Goal: Task Accomplishment & Management: Complete application form

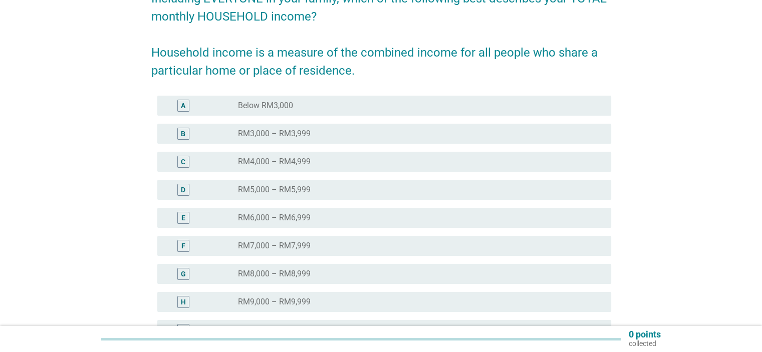
scroll to position [100, 0]
click at [263, 252] on div "F radio_button_unchecked RM7,000 – RM7,999" at bounding box center [384, 246] width 454 height 20
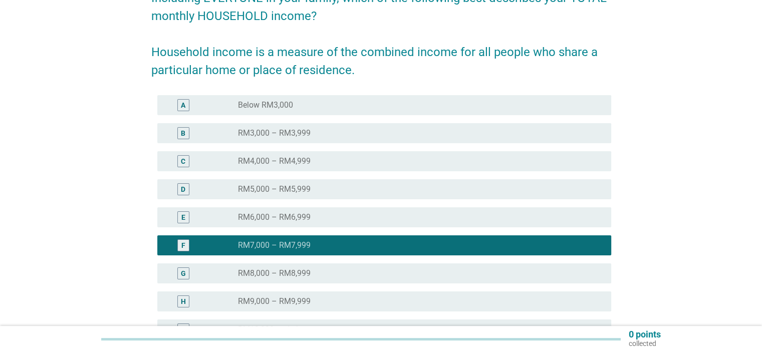
click at [291, 221] on label "RM6,000 – RM6,999" at bounding box center [274, 217] width 73 height 10
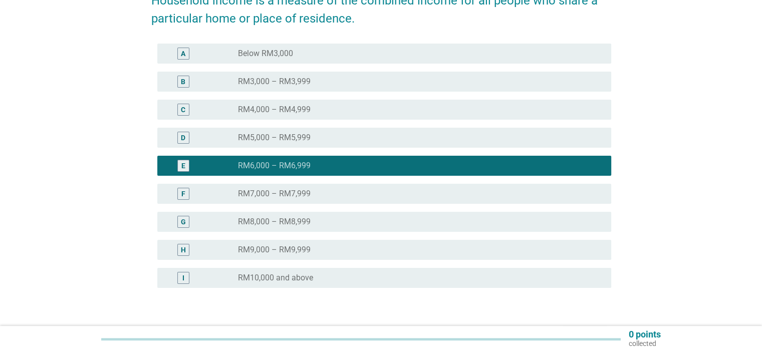
scroll to position [218, 0]
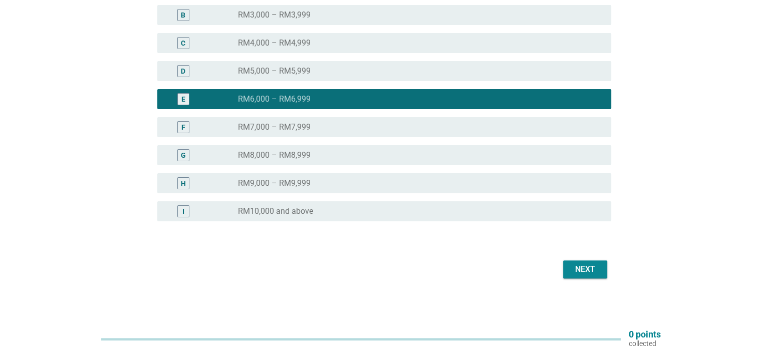
click at [590, 269] on div "Next" at bounding box center [585, 270] width 28 height 12
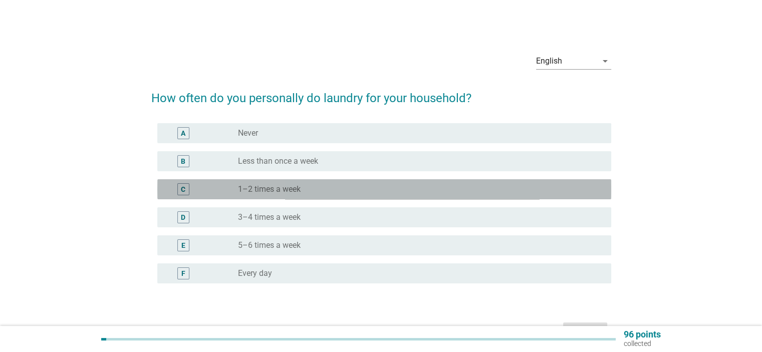
click at [307, 188] on div "radio_button_unchecked 1–2 times a week" at bounding box center [416, 189] width 357 height 10
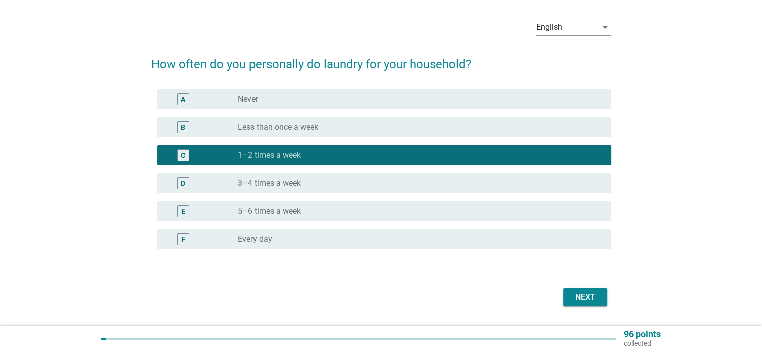
scroll to position [62, 0]
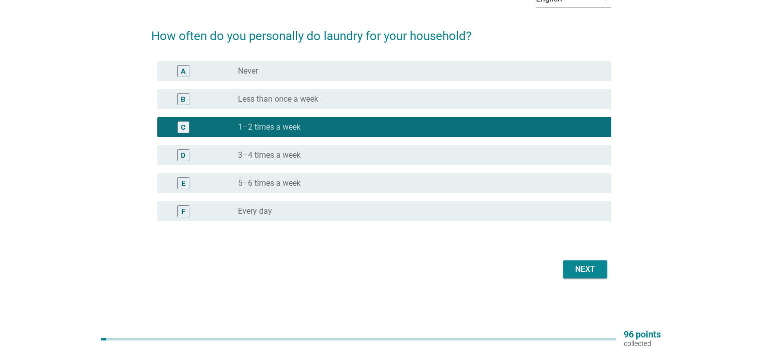
click at [582, 268] on div "Next" at bounding box center [585, 270] width 28 height 12
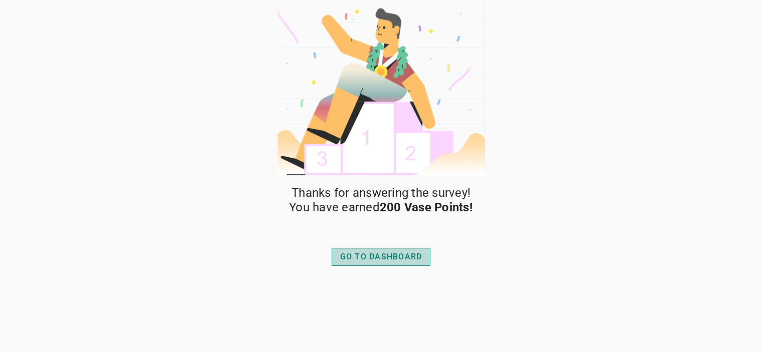
click at [397, 257] on div "GO TO DASHBOARD" at bounding box center [381, 257] width 82 height 12
